Goal: Browse casually

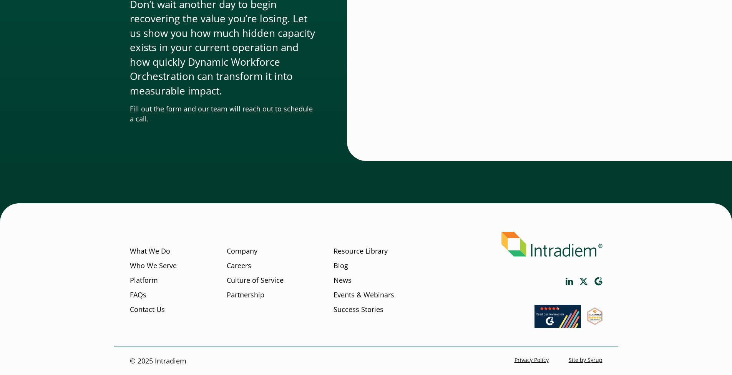
scroll to position [2559, 0]
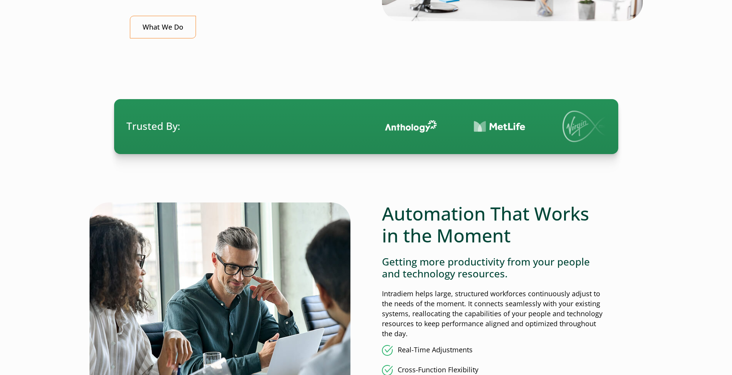
scroll to position [461, 0]
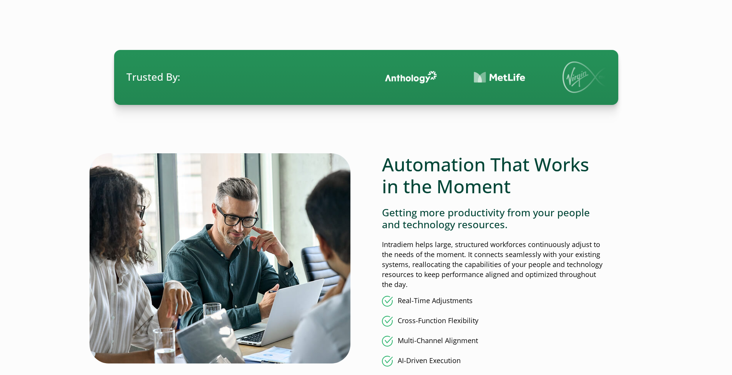
drag, startPoint x: 321, startPoint y: 91, endPoint x: 363, endPoint y: 99, distance: 42.6
click at [356, 96] on ul at bounding box center [650, 77] width 935 height 54
click at [320, 121] on div at bounding box center [366, 129] width 472 height 48
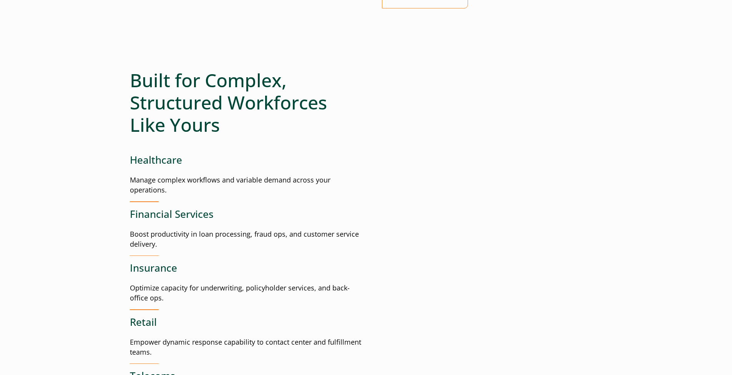
scroll to position [998, 0]
